Goal: Check status: Check status

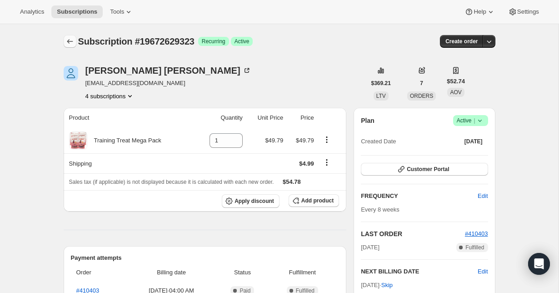
click at [65, 39] on icon "Subscriptions" at bounding box center [69, 41] width 9 height 9
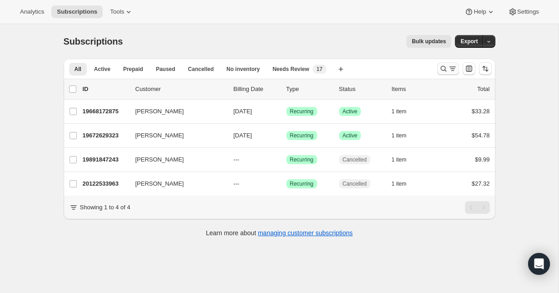
click at [444, 72] on icon "Search and filter results" at bounding box center [443, 68] width 9 height 9
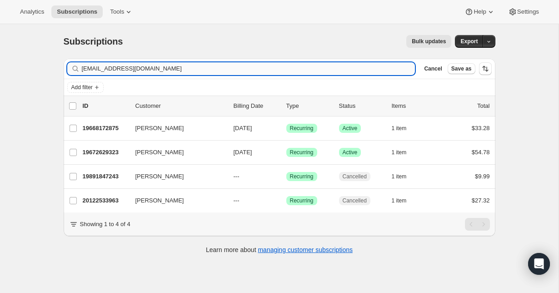
click at [156, 71] on input "[EMAIL_ADDRESS][DOMAIN_NAME]" at bounding box center [249, 68] width 334 height 13
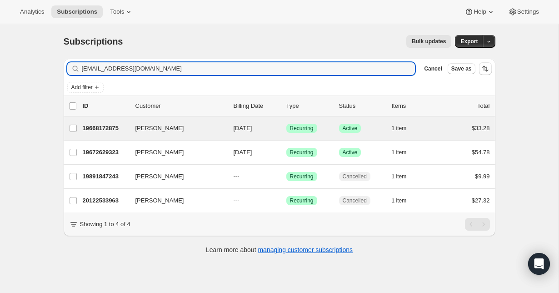
type input "[EMAIL_ADDRESS][DOMAIN_NAME]"
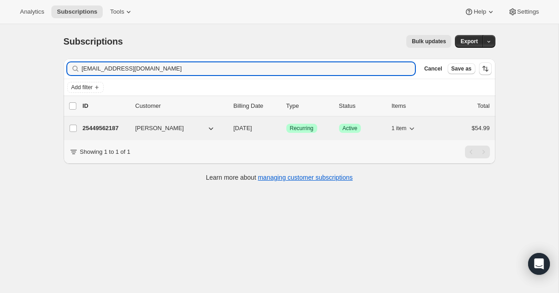
click at [118, 126] on p "25449562187" at bounding box center [105, 128] width 45 height 9
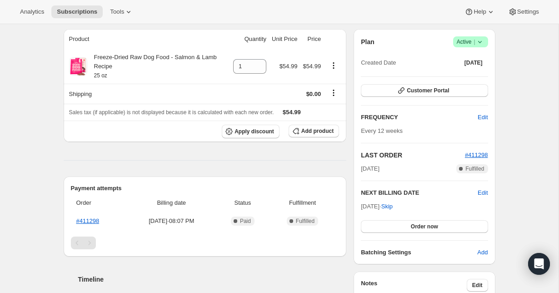
scroll to position [75, 0]
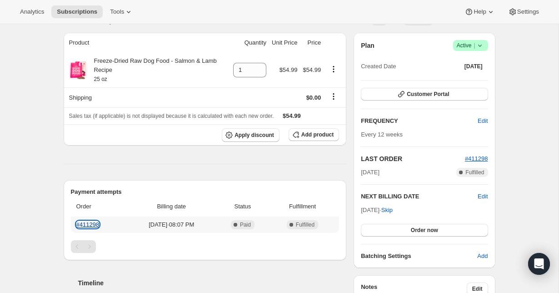
click at [92, 223] on link "#411298" at bounding box center [87, 224] width 23 height 7
